Goal: Task Accomplishment & Management: Manage account settings

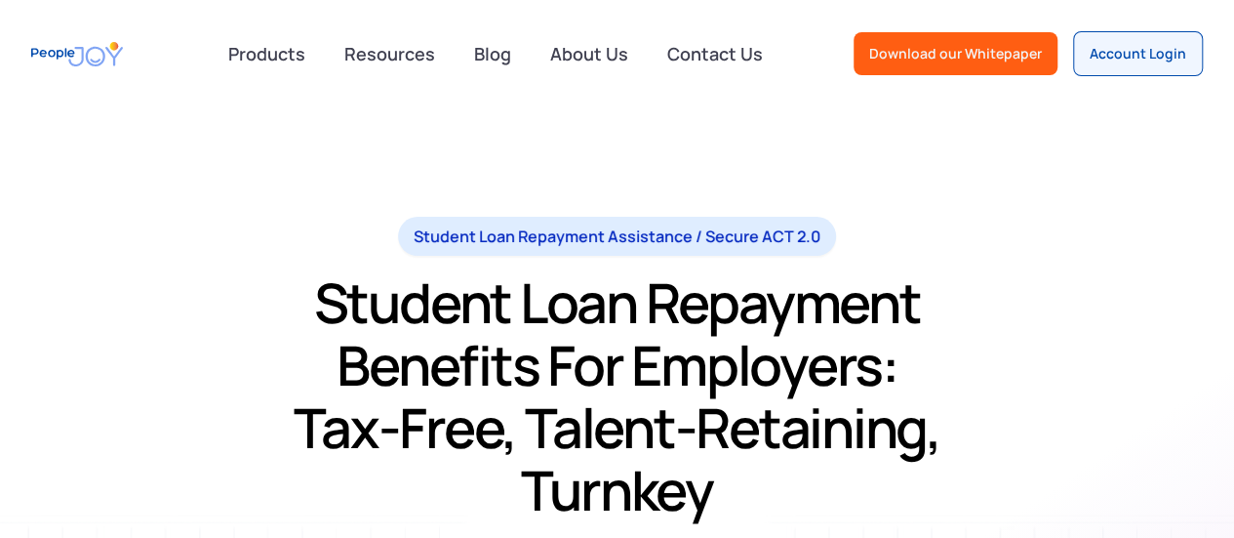
click at [1157, 75] on div "Products advisory Public Service Loan Forgiveness College Financial Planning PA…" at bounding box center [617, 53] width 1234 height 107
click at [1140, 58] on div "Account Login" at bounding box center [1138, 54] width 97 height 20
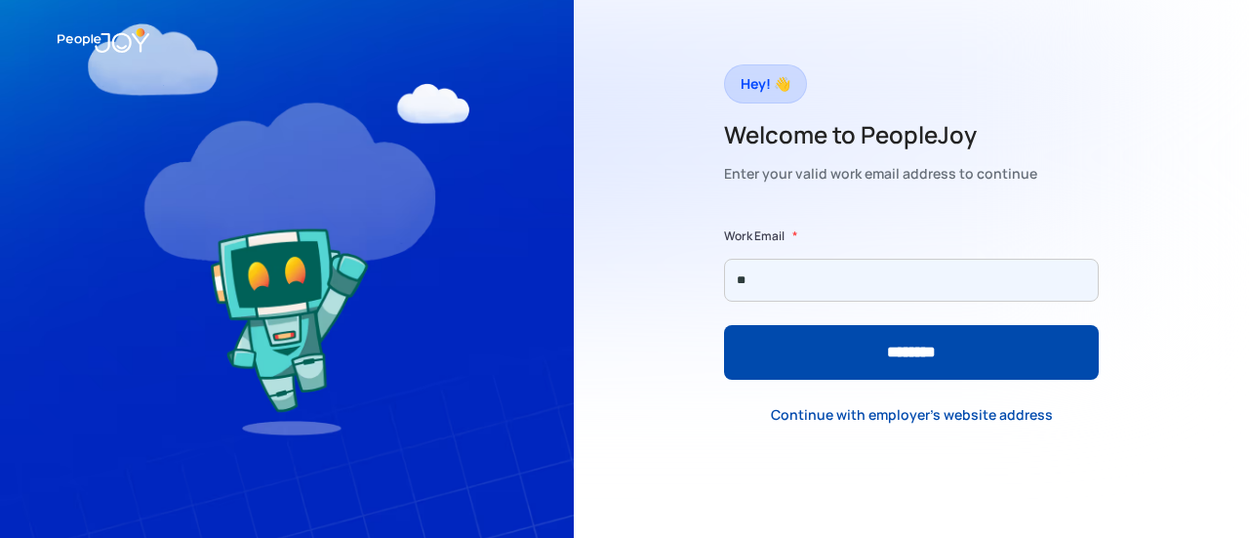
type input "**********"
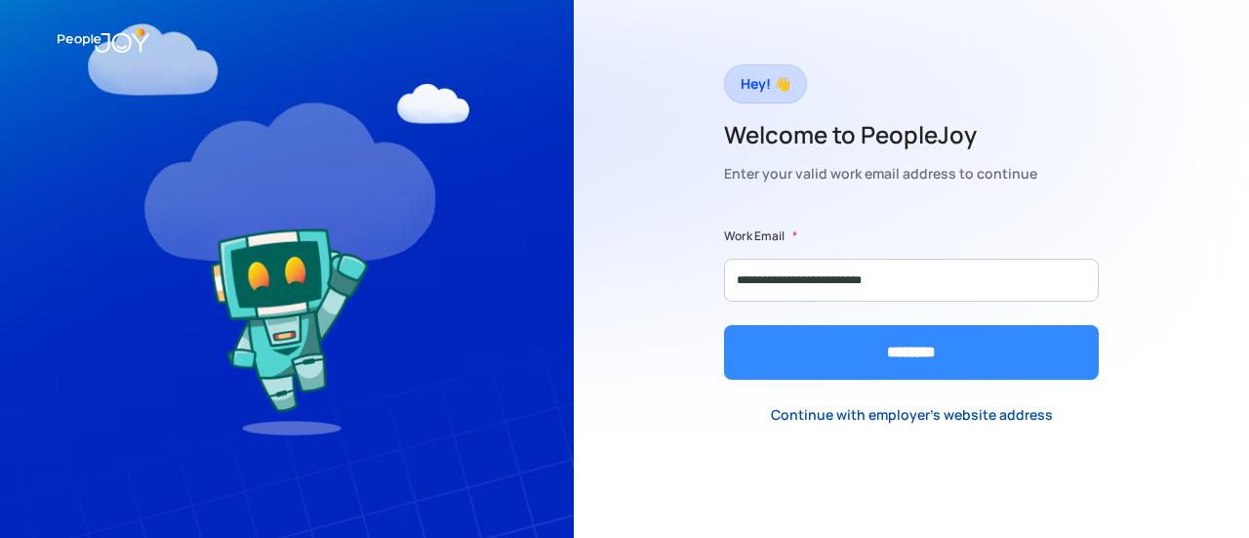
click at [930, 336] on input "********" at bounding box center [911, 352] width 375 height 55
